Goal: Task Accomplishment & Management: Manage account settings

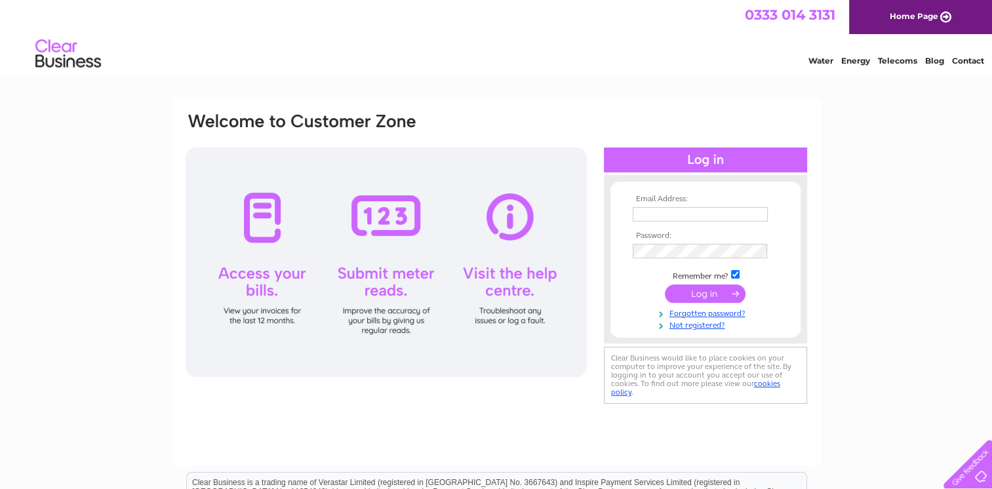
type input "[PERSON_NAME][EMAIL_ADDRESS][PERSON_NAME][DOMAIN_NAME]"
click at [688, 294] on input "submit" at bounding box center [705, 293] width 81 height 18
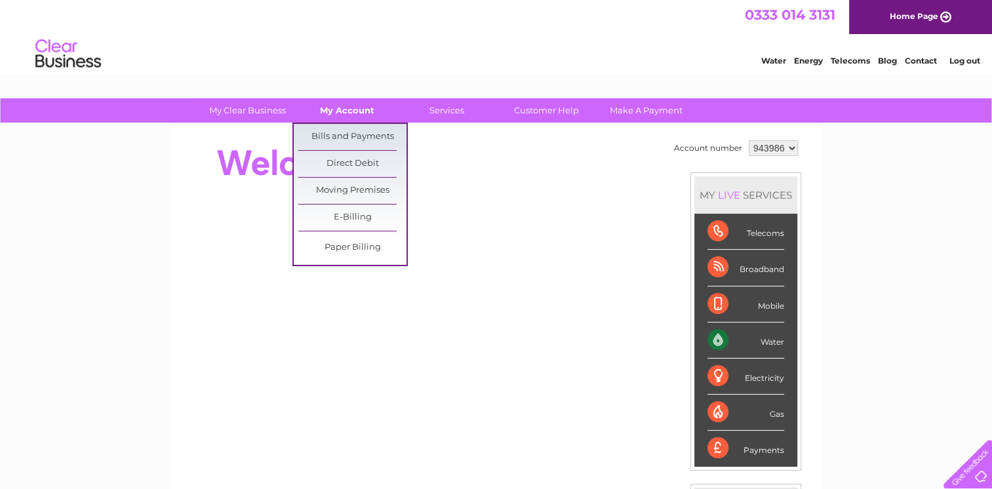
click at [351, 113] on link "My Account" at bounding box center [347, 110] width 108 height 24
click at [346, 136] on link "Bills and Payments" at bounding box center [352, 137] width 108 height 26
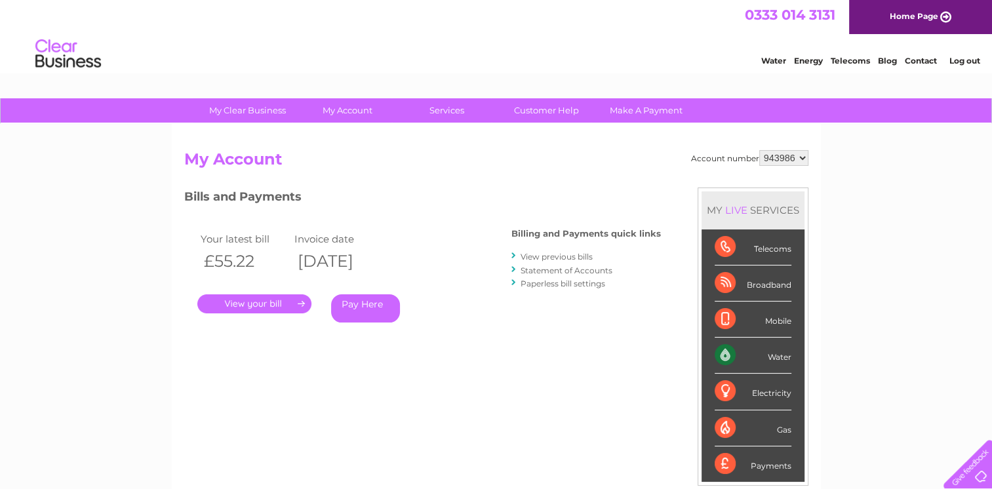
click at [241, 305] on link "." at bounding box center [254, 303] width 114 height 19
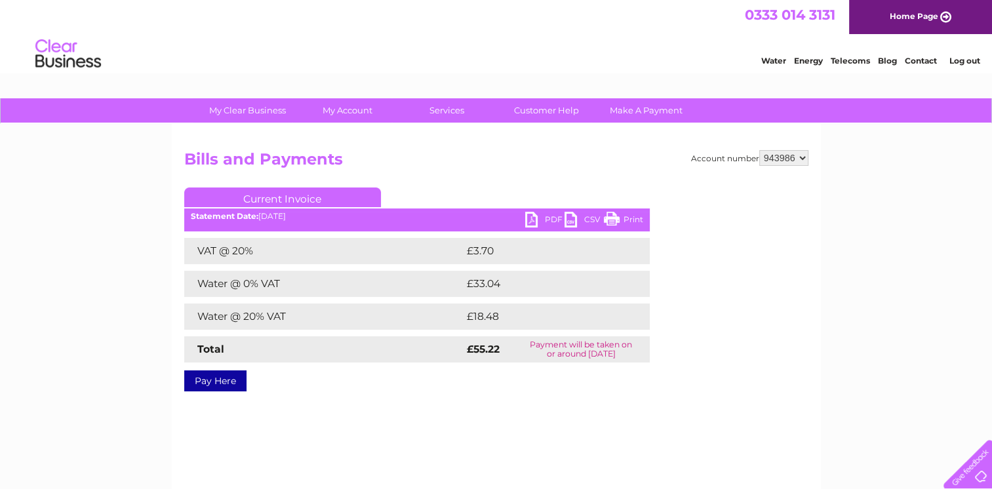
click at [533, 222] on link "PDF" at bounding box center [544, 221] width 39 height 19
